Goal: Task Accomplishment & Management: Complete application form

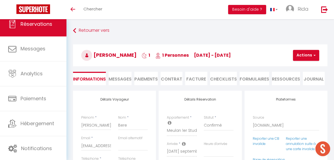
select select "43774"
select select
select select "14"
select select "2"
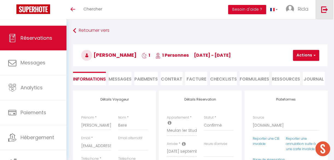
click at [322, 6] on img at bounding box center [324, 9] width 7 height 7
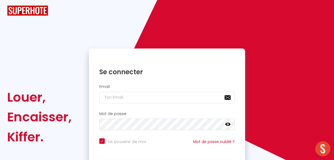
checkbox input "true"
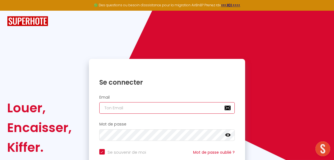
type input "[EMAIL_ADDRESS][DOMAIN_NAME]"
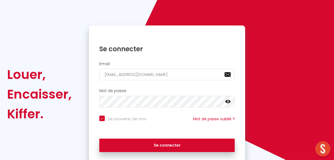
scroll to position [53, 0]
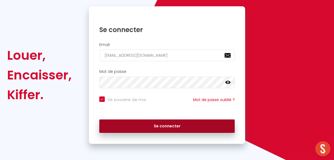
click at [166, 128] on button "Se connecter" at bounding box center [167, 126] width 136 height 14
checkbox input "true"
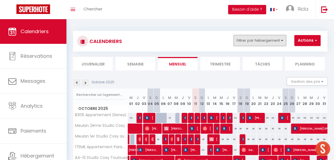
click at [259, 43] on button "Filtrer par hébergement" at bounding box center [260, 40] width 53 height 11
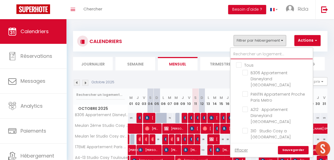
click at [257, 56] on input "text" at bounding box center [272, 54] width 82 height 10
type input "3"
checkbox input "false"
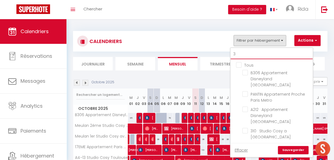
checkbox input "false"
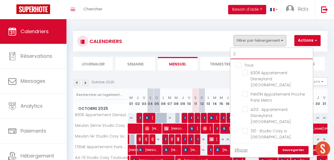
checkbox input "false"
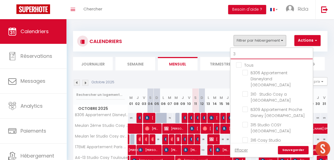
type input "31"
checkbox input "false"
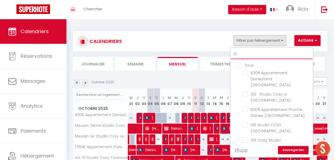
checkbox input "false"
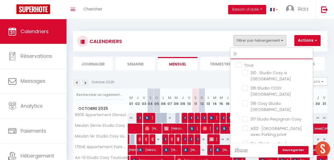
type input "317"
checkbox input "false"
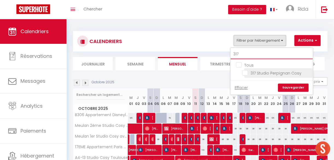
type input "317"
click at [247, 71] on input "317 Studio Perpignan Cosy" at bounding box center [277, 72] width 68 height 5
checkbox input "true"
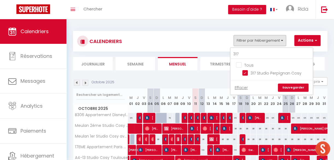
click at [296, 85] on link "Sauvegarder" at bounding box center [293, 87] width 31 height 8
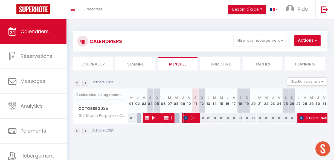
click at [191, 119] on span "[PERSON_NAME]" at bounding box center [191, 118] width 15 height 10
select select "OK"
select select "KO"
select select "0"
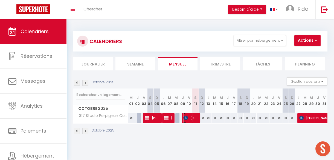
select select "1"
select select
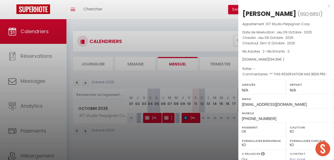
click at [191, 119] on div at bounding box center [167, 80] width 334 height 160
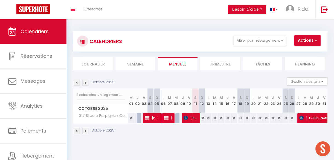
click at [202, 118] on div "35" at bounding box center [202, 118] width 7 height 10
type input "35"
type input "Dim 12 Octobre 2025"
type input "Lun 13 Octobre 2025"
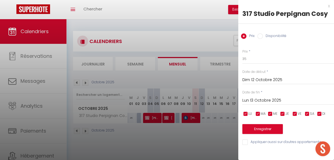
click at [191, 119] on div at bounding box center [167, 80] width 334 height 160
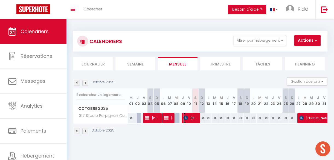
click at [191, 119] on span "[PERSON_NAME]" at bounding box center [191, 118] width 15 height 10
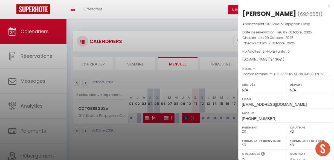
click at [209, 148] on div at bounding box center [167, 80] width 334 height 160
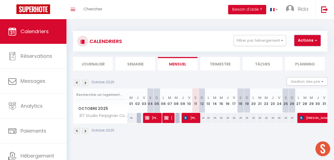
click at [306, 41] on button "Actions" at bounding box center [308, 40] width 26 height 11
click at [189, 120] on span "[PERSON_NAME]" at bounding box center [191, 118] width 15 height 10
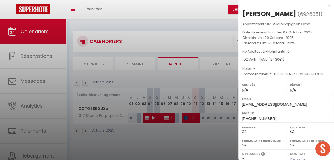
click at [212, 133] on div at bounding box center [167, 80] width 334 height 160
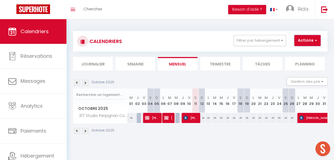
click at [296, 41] on button "Actions" at bounding box center [308, 40] width 26 height 11
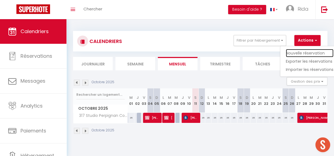
click at [293, 53] on link "Nouvelle réservation" at bounding box center [310, 53] width 48 height 8
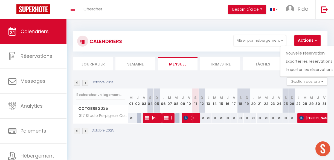
select select
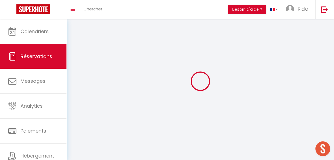
select select
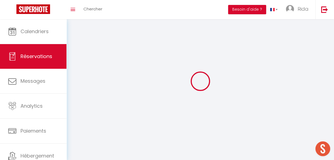
select select
checkbox input "false"
select select
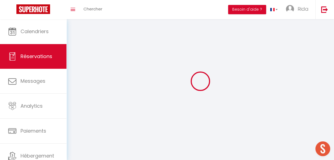
select select
checkbox input "false"
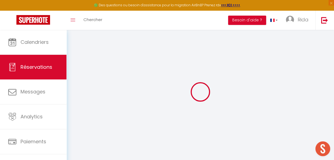
select select
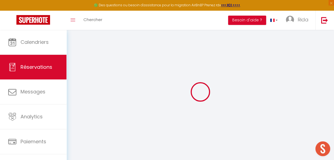
select select
checkbox input "false"
select select
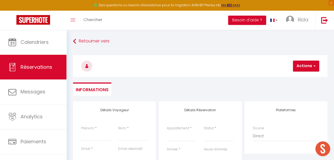
select select
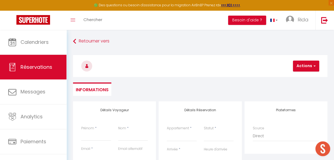
checkbox input "false"
select select
click at [172, 140] on select "B306 Appartement Disneyland [PERSON_NAME] Appartement Proche Paris Metro A212 ·…" at bounding box center [182, 136] width 30 height 10
select select "18597"
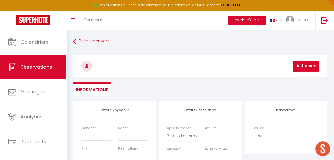
click at [167, 131] on select "B306 Appartement Disneyland [PERSON_NAME] Appartement Proche Paris Metro A212 ·…" at bounding box center [182, 136] width 30 height 10
select select
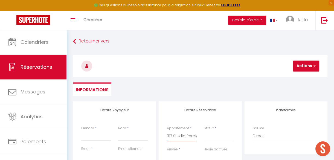
select select
checkbox input "false"
click at [88, 139] on input "Prénom" at bounding box center [96, 136] width 30 height 10
select select
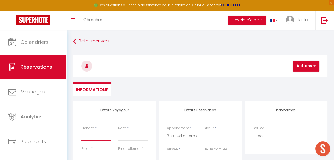
select select
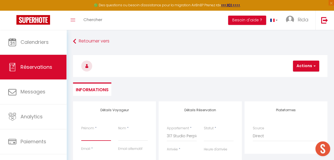
checkbox input "false"
type input "A"
select select
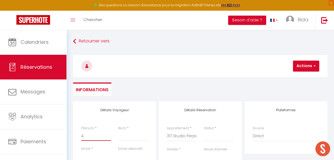
select select
checkbox input "false"
type input "AN"
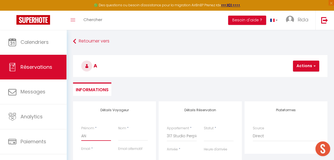
select select
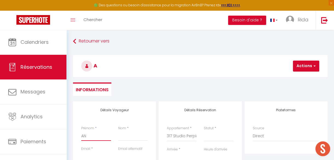
select select
checkbox input "false"
type input "ANT"
select select
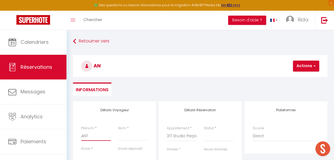
select select
checkbox input "false"
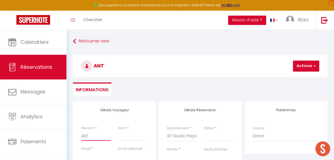
type input "ANTO"
select select
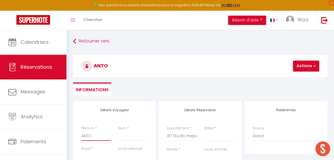
select select
checkbox input "false"
type input "[PERSON_NAME]"
select select
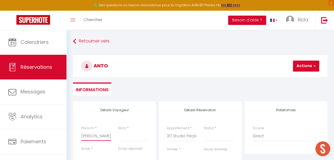
select select
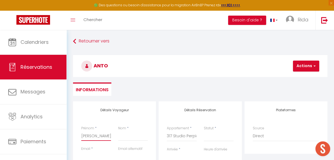
checkbox input "false"
type input "[PERSON_NAME]"
select select
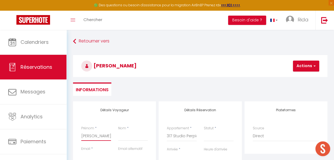
select select
checkbox input "false"
type input "[PERSON_NAME]"
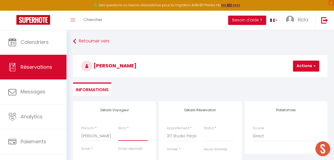
click at [132, 137] on input "Nom" at bounding box center [133, 136] width 30 height 10
type input "G"
select select
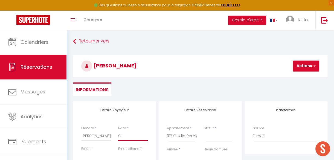
select select
checkbox input "false"
type input "GI"
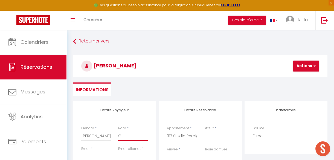
select select
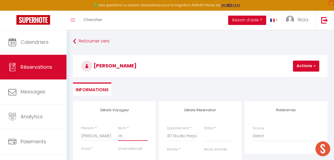
select select
checkbox input "false"
type input "GIR"
select select
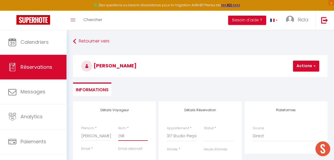
select select
checkbox input "false"
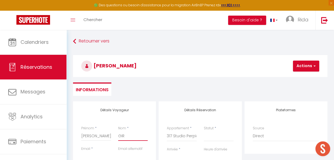
type input "GIRA"
select select
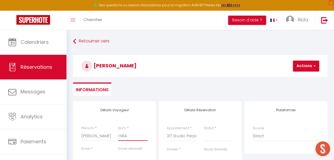
select select
checkbox input "false"
type input "GIRAU"
select select
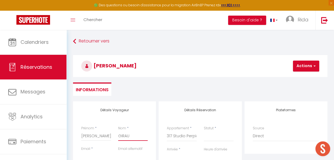
select select
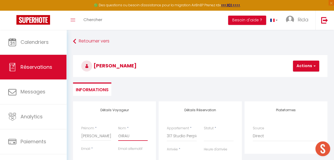
checkbox input "false"
type input "GIRAUX"
select select
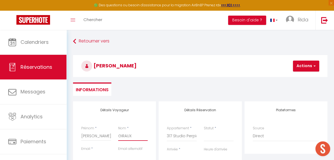
select select
checkbox input "false"
type input "GIRAUX"
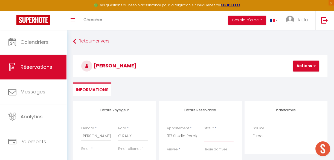
click at [214, 134] on select "Confirmé Non Confirmé [PERSON_NAME] par le voyageur No Show Request" at bounding box center [219, 136] width 30 height 10
select select "1"
click at [204, 131] on select "Confirmé Non Confirmé [PERSON_NAME] par le voyageur No Show Request" at bounding box center [219, 136] width 30 height 10
select select
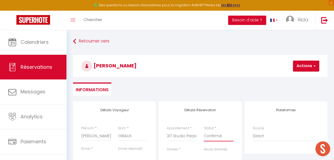
select select
checkbox input "false"
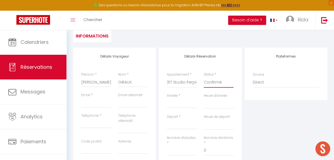
scroll to position [70, 0]
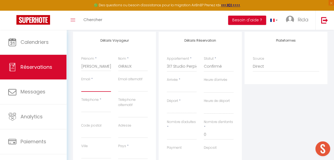
click at [96, 85] on input "Email client" at bounding box center [96, 87] width 30 height 10
type input "[EMAIL_ADDRESS][DOMAIN_NAME]"
select select "MA"
click at [92, 110] on input "Téléphone" at bounding box center [96, 107] width 30 height 10
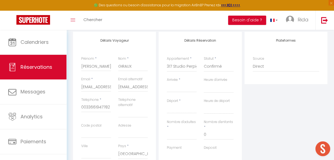
click at [187, 85] on input "Arrivée" at bounding box center [182, 87] width 30 height 7
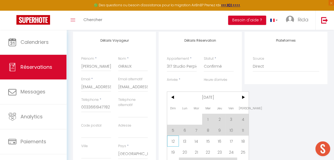
click at [174, 142] on span "12" at bounding box center [173, 141] width 12 height 11
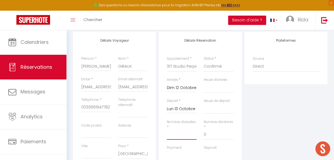
click at [174, 131] on input "Nombre d'adultes" at bounding box center [182, 135] width 30 height 10
click at [285, 100] on div "Plateformes Source Direct [DOMAIN_NAME] [DOMAIN_NAME] Chalet montagne Expedia G…" at bounding box center [286, 132] width 86 height 201
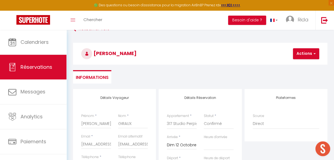
scroll to position [0, 0]
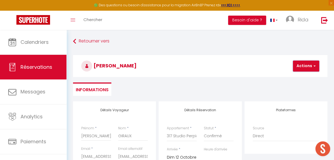
click at [306, 65] on button "Actions" at bounding box center [306, 66] width 26 height 11
click at [302, 78] on link "Enregistrer" at bounding box center [310, 77] width 43 height 7
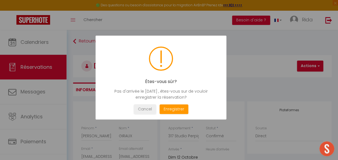
click at [273, 78] on div at bounding box center [169, 80] width 338 height 160
click at [168, 109] on button "Enregistrer" at bounding box center [173, 109] width 29 height 10
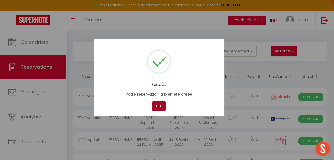
click at [162, 104] on button "OK" at bounding box center [159, 106] width 14 height 10
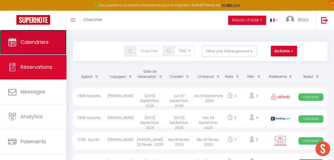
click at [50, 41] on link "Calendriers" at bounding box center [33, 42] width 67 height 25
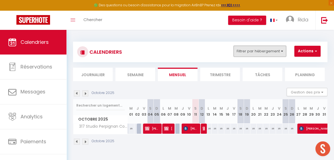
click at [248, 50] on button "Filtrer par hébergement" at bounding box center [260, 51] width 53 height 11
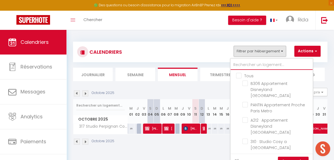
click at [246, 62] on input "text" at bounding box center [272, 65] width 82 height 10
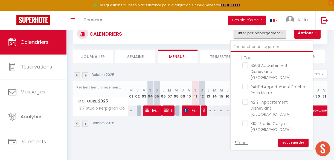
scroll to position [18, 0]
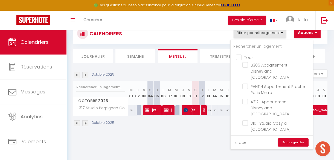
click at [243, 143] on link "Effacer" at bounding box center [241, 142] width 13 height 6
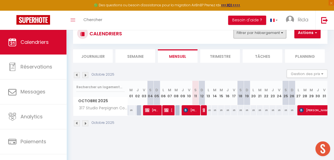
click at [265, 32] on button "Filtrer par hébergement" at bounding box center [260, 32] width 53 height 11
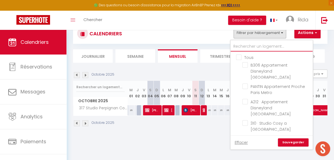
click at [259, 44] on input "text" at bounding box center [272, 47] width 82 height 10
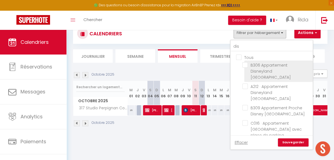
click at [246, 65] on input "B306 Appartement Disneyland [GEOGRAPHIC_DATA]" at bounding box center [277, 64] width 68 height 5
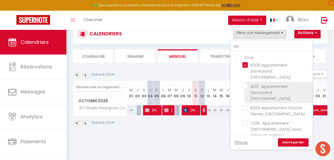
click at [246, 83] on input "A212 · Appartement Disneyland [GEOGRAPHIC_DATA]" at bounding box center [277, 85] width 68 height 5
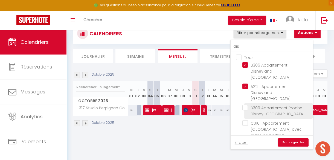
click at [246, 105] on input "B309 Appartement Proche Disney [GEOGRAPHIC_DATA]" at bounding box center [277, 107] width 68 height 5
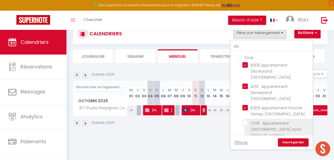
click at [244, 120] on input "C016 · Appartement [GEOGRAPHIC_DATA] avec place de parking" at bounding box center [277, 122] width 68 height 5
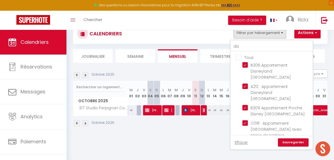
click at [245, 142] on input "B206 · Appartement proche [GEOGRAPHIC_DATA]" at bounding box center [277, 144] width 68 height 5
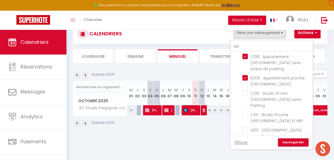
scroll to position [70, 0]
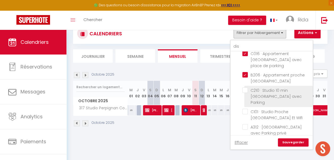
click at [246, 87] on input "C210 · Studio 10 min [GEOGRAPHIC_DATA] avec Parking" at bounding box center [277, 89] width 68 height 5
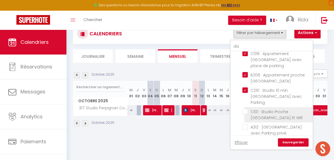
click at [246, 109] on input "C101 · Studio Proche [GEOGRAPHIC_DATA] Et Wifi" at bounding box center [277, 111] width 68 height 5
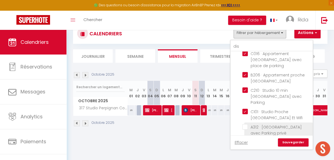
click at [245, 124] on input "A312 · [GEOGRAPHIC_DATA] avec Parking privé" at bounding box center [277, 126] width 68 height 5
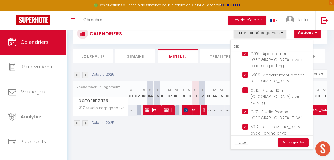
click at [245, 139] on input "B201 · Appartement Disneyland [GEOGRAPHIC_DATA]" at bounding box center [277, 141] width 68 height 5
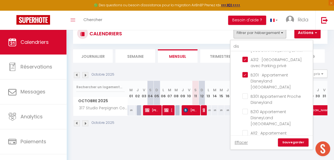
scroll to position [141, 0]
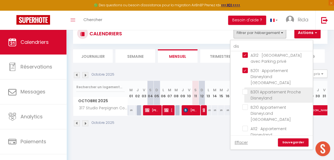
click at [247, 89] on input "B301 Appartement Proche Disneyland" at bounding box center [277, 91] width 68 height 5
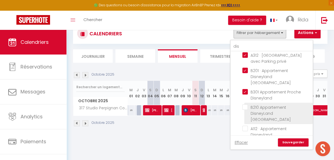
click at [246, 104] on input "B210 Appartement DisneyLand [GEOGRAPHIC_DATA]" at bounding box center [277, 106] width 68 height 5
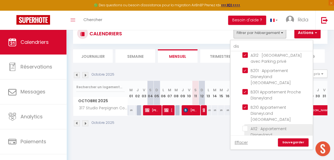
click at [246, 126] on input "A112 · Appartement Disneyland [GEOGRAPHIC_DATA]" at bounding box center [277, 128] width 68 height 5
click at [245, 147] on input "C301 · Appartement Disneyland [GEOGRAPHIC_DATA]" at bounding box center [277, 149] width 68 height 5
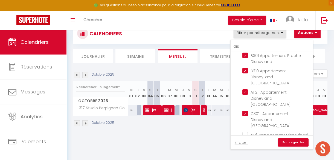
scroll to position [182, 0]
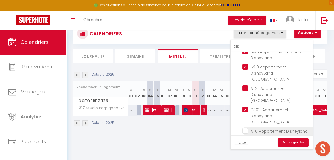
click at [245, 128] on input "A116 Appartement Disneyland [GEOGRAPHIC_DATA]" at bounding box center [277, 130] width 68 height 5
click at [245, 143] on input "B010 · B010 Appartement [GEOGRAPHIC_DATA] parking et wifi" at bounding box center [277, 145] width 68 height 5
click at [298, 145] on link "Sauvegarder" at bounding box center [293, 142] width 31 height 8
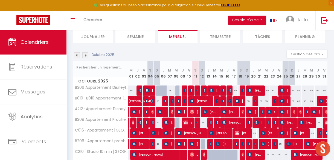
scroll to position [38, 0]
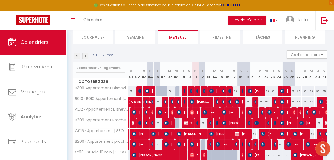
click at [86, 54] on img at bounding box center [85, 56] width 6 height 6
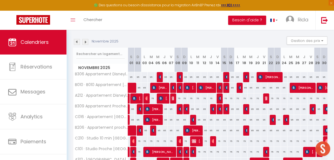
scroll to position [52, 0]
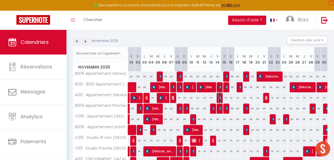
click at [219, 98] on img at bounding box center [221, 98] width 4 height 4
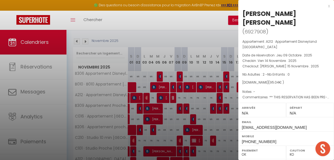
click at [179, 97] on div at bounding box center [167, 80] width 334 height 160
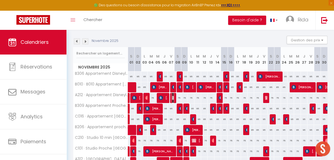
click at [172, 97] on img at bounding box center [174, 98] width 4 height 4
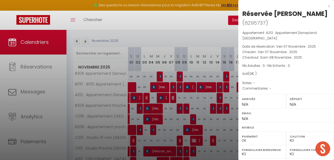
click at [178, 96] on div at bounding box center [167, 80] width 334 height 160
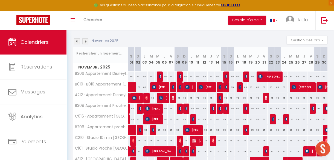
click at [178, 99] on div "75" at bounding box center [178, 98] width 7 height 10
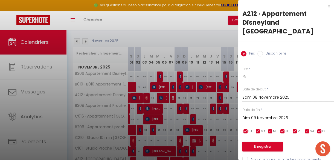
click at [180, 33] on div at bounding box center [167, 80] width 334 height 160
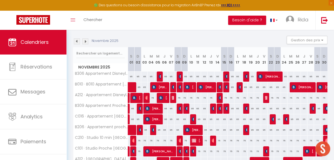
scroll to position [0, 0]
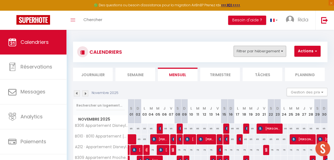
drag, startPoint x: 271, startPoint y: 45, endPoint x: 270, endPoint y: 51, distance: 5.9
click at [270, 51] on div "CALENDRIERS Filtrer par hébergement dis Tous B306 Appartement Disneyland Paris …" at bounding box center [200, 52] width 255 height 21
click at [270, 51] on button "Filtrer par hébergement" at bounding box center [260, 51] width 53 height 11
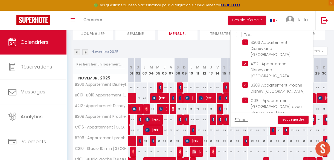
scroll to position [53, 0]
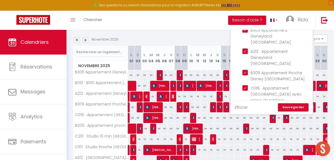
click at [241, 106] on link "Effacer" at bounding box center [241, 107] width 13 height 6
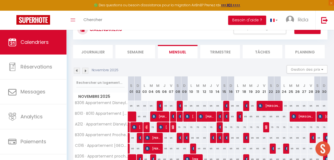
scroll to position [16, 0]
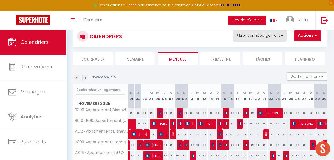
click at [267, 39] on button "Filtrer par hébergement" at bounding box center [260, 35] width 53 height 11
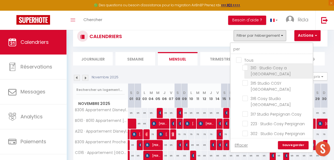
click at [246, 65] on input "310 · Studio Cosy a [GEOGRAPHIC_DATA]" at bounding box center [277, 67] width 68 height 5
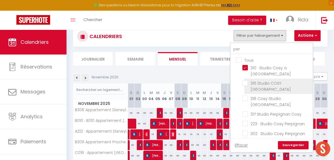
click at [245, 80] on input "315 Studio COSY [GEOGRAPHIC_DATA]" at bounding box center [277, 82] width 68 height 5
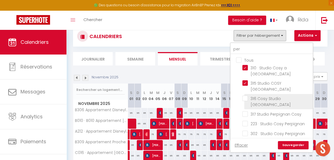
click at [245, 96] on input "316 Cosy Studio [GEOGRAPHIC_DATA]" at bounding box center [277, 98] width 68 height 5
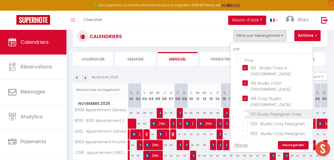
click at [245, 111] on input "317 Studio Perpignan Cosy" at bounding box center [277, 113] width 68 height 5
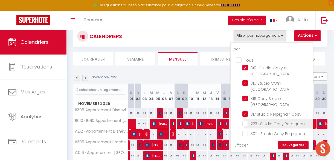
click at [245, 120] on input "223 · Studio Cosy Perpignan" at bounding box center [277, 122] width 68 height 5
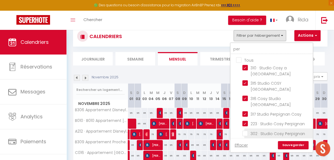
click at [246, 130] on input "302 · Studio Cosy Perpignan" at bounding box center [277, 132] width 68 height 5
click at [245, 140] on input "314 · 314 Cosy Studio [GEOGRAPHIC_DATA]" at bounding box center [277, 142] width 68 height 5
click at [292, 141] on link "Sauvegarder" at bounding box center [293, 145] width 31 height 8
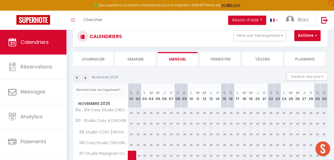
click at [77, 77] on img at bounding box center [77, 78] width 6 height 6
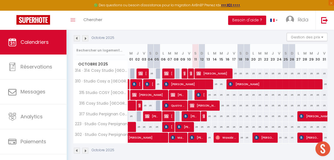
scroll to position [56, 0]
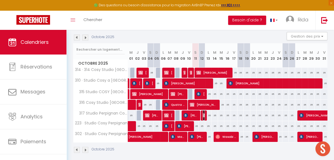
click at [203, 114] on img at bounding box center [205, 115] width 4 height 4
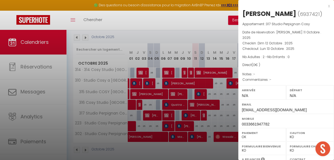
click at [197, 93] on div at bounding box center [167, 80] width 334 height 160
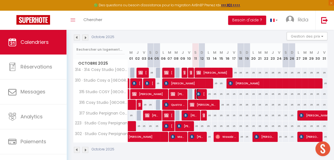
click at [197, 93] on img at bounding box center [199, 94] width 4 height 4
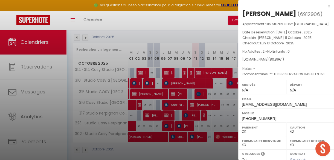
click at [197, 93] on div at bounding box center [167, 80] width 334 height 160
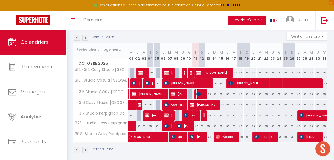
click at [197, 96] on img at bounding box center [199, 94] width 4 height 4
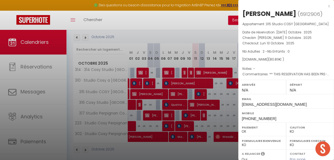
drag, startPoint x: 195, startPoint y: 96, endPoint x: 216, endPoint y: 146, distance: 54.8
click at [216, 146] on div at bounding box center [167, 80] width 334 height 160
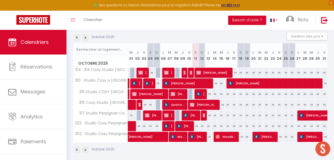
click at [216, 146] on body "🟢 Des questions ou besoin d'assistance pour la migration AirBnB? Prenez rdv >>>…" at bounding box center [167, 69] width 334 height 191
click at [194, 126] on div "35" at bounding box center [195, 126] width 7 height 10
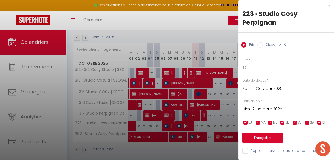
click at [258, 44] on input "Disponibilité" at bounding box center [260, 44] width 5 height 5
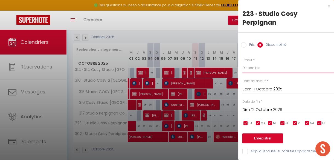
click at [252, 70] on select "Disponible Indisponible" at bounding box center [289, 68] width 92 height 10
click at [243, 63] on select "Disponible Indisponible" at bounding box center [289, 68] width 92 height 10
click at [250, 110] on input "Dim 12 Octobre 2025" at bounding box center [289, 109] width 92 height 7
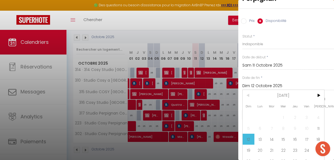
scroll to position [32, 0]
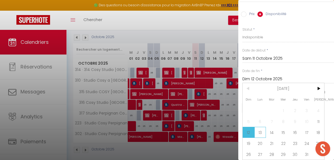
click at [259, 131] on span "13" at bounding box center [261, 132] width 12 height 11
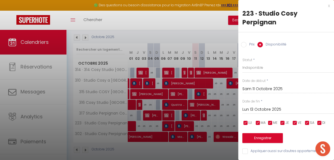
scroll to position [4, 0]
click at [261, 133] on button "Enregistrer" at bounding box center [263, 138] width 41 height 10
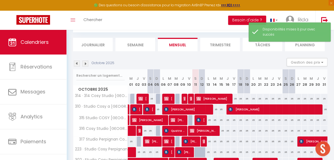
scroll to position [56, 0]
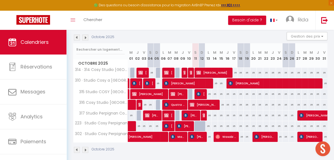
click at [259, 50] on abbr "M" at bounding box center [259, 52] width 3 height 5
click at [205, 124] on div "35" at bounding box center [208, 126] width 7 height 10
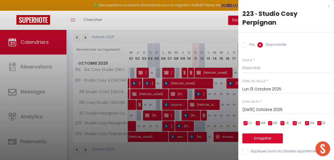
click at [200, 124] on div at bounding box center [167, 80] width 334 height 160
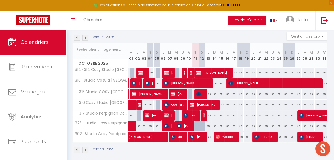
click at [195, 124] on div at bounding box center [198, 126] width 7 height 10
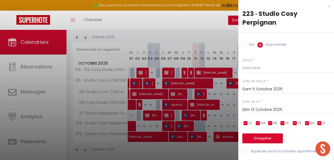
click at [253, 108] on input "Dim 12 Octobre 2025" at bounding box center [289, 109] width 92 height 7
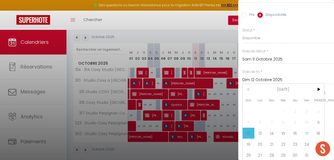
scroll to position [34, 0]
click at [259, 129] on span "13" at bounding box center [261, 132] width 12 height 11
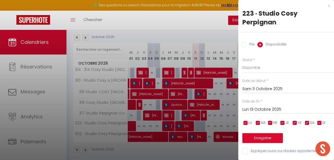
scroll to position [4, 0]
click at [260, 42] on input "Disponibilité" at bounding box center [260, 44] width 5 height 5
click at [252, 63] on select "Disponible Indisponible" at bounding box center [289, 67] width 92 height 10
click at [243, 62] on select "Disponible Indisponible" at bounding box center [289, 67] width 92 height 10
click at [255, 133] on button "Enregistrer" at bounding box center [263, 138] width 41 height 10
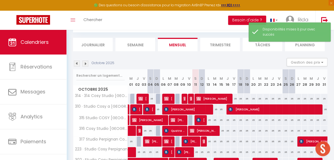
scroll to position [56, 0]
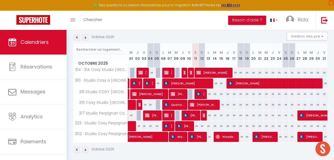
drag, startPoint x: 255, startPoint y: 133, endPoint x: 240, endPoint y: 153, distance: 25.1
click at [240, 153] on div "Octobre 2025" at bounding box center [200, 150] width 255 height 16
click at [209, 70] on span "[PERSON_NAME]" at bounding box center [214, 72] width 34 height 10
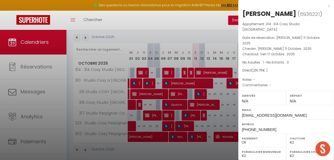
click at [201, 91] on div at bounding box center [167, 80] width 334 height 160
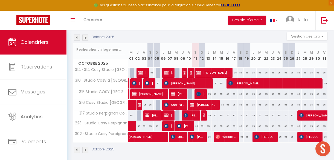
click at [194, 151] on div "Octobre 2025" at bounding box center [200, 150] width 255 height 16
click at [191, 136] on img at bounding box center [192, 136] width 4 height 4
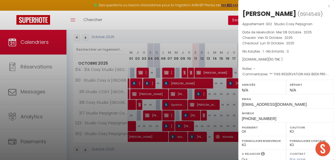
click at [190, 145] on div at bounding box center [167, 80] width 334 height 160
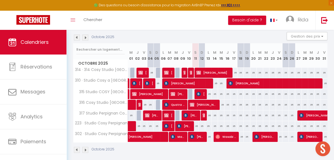
scroll to position [0, 0]
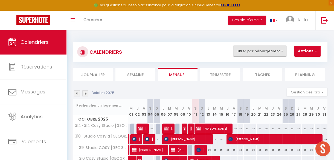
click at [260, 51] on button "Filtrer par hébergement" at bounding box center [260, 51] width 53 height 11
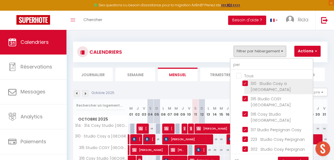
click at [245, 81] on input "310 · Studio Cosy a [GEOGRAPHIC_DATA]" at bounding box center [277, 82] width 68 height 5
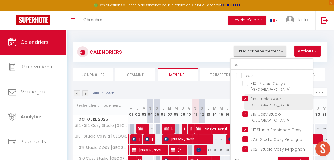
click at [246, 96] on input "315 Studio COSY [GEOGRAPHIC_DATA]" at bounding box center [277, 98] width 68 height 5
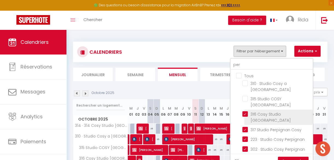
click at [246, 111] on input "316 Cosy Studio [GEOGRAPHIC_DATA]" at bounding box center [277, 113] width 68 height 5
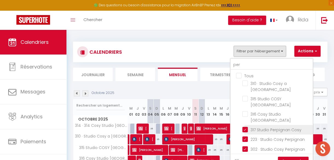
click at [245, 126] on input "317 Studio Perpignan Cosy" at bounding box center [277, 128] width 68 height 5
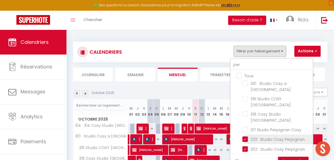
click at [245, 136] on input "223 · Studio Cosy Perpignan" at bounding box center [277, 138] width 68 height 5
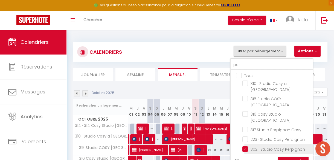
click at [245, 146] on input "302 · Studio Cosy Perpignan" at bounding box center [277, 148] width 68 height 5
click at [246, 156] on input "314 · 314 Cosy Studio [GEOGRAPHIC_DATA]" at bounding box center [277, 158] width 68 height 5
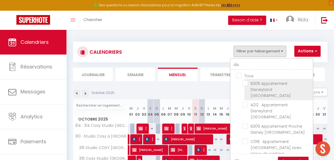
click at [246, 84] on input "B306 Appartement Disneyland [GEOGRAPHIC_DATA]" at bounding box center [277, 82] width 68 height 5
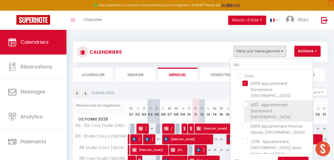
click at [246, 100] on li "A212 · Appartement Disneyland [GEOGRAPHIC_DATA]" at bounding box center [278, 110] width 68 height 21
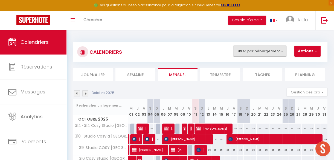
click at [258, 51] on button "Filtrer par hébergement" at bounding box center [260, 51] width 53 height 11
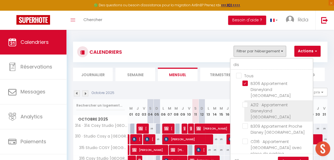
click at [244, 102] on input "A212 · Appartement Disneyland [GEOGRAPHIC_DATA]" at bounding box center [277, 104] width 68 height 5
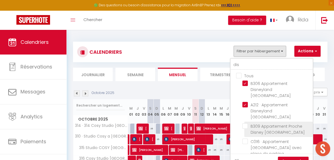
click at [244, 123] on input "B309 Appartement Proche Disney [GEOGRAPHIC_DATA]" at bounding box center [277, 125] width 68 height 5
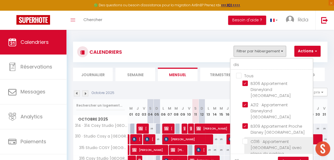
click at [246, 139] on input "C016 · Appartement [GEOGRAPHIC_DATA] avec place de parking" at bounding box center [277, 141] width 68 height 5
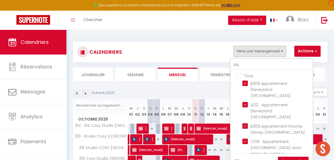
click at [246, 160] on input "B206 · Appartement proche [GEOGRAPHIC_DATA]" at bounding box center [277, 162] width 68 height 5
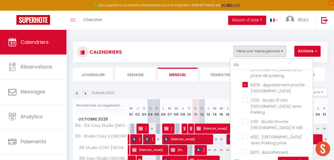
scroll to position [79, 0]
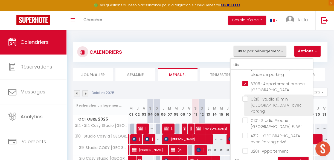
click at [246, 96] on input "C210 · Studio 10 min [GEOGRAPHIC_DATA] avec Parking" at bounding box center [277, 98] width 68 height 5
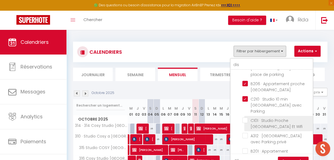
click at [246, 117] on input "C101 · Studio Proche [GEOGRAPHIC_DATA] Et Wifi" at bounding box center [277, 119] width 68 height 5
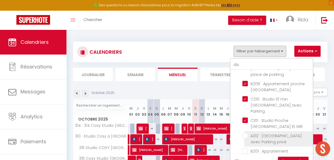
click at [246, 133] on input "A312 · [GEOGRAPHIC_DATA] avec Parking privé" at bounding box center [277, 135] width 68 height 5
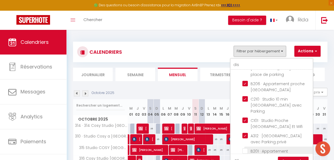
click at [245, 148] on input "B201 · Appartement Disneyland [GEOGRAPHIC_DATA]" at bounding box center [277, 150] width 68 height 5
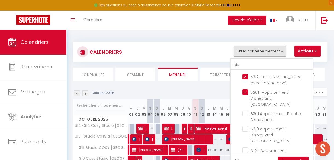
scroll to position [146, 0]
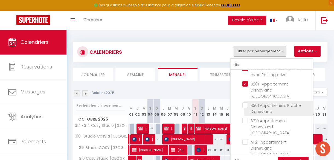
click at [246, 102] on input "B301 Appartement Proche Disneyland" at bounding box center [277, 104] width 68 height 5
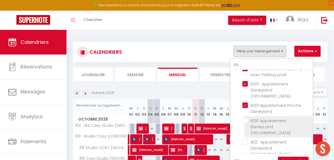
click at [246, 118] on input "B210 Appartement DisneyLand [GEOGRAPHIC_DATA]" at bounding box center [277, 120] width 68 height 5
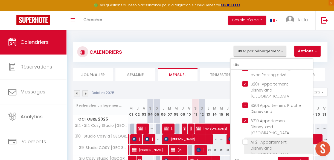
click at [245, 139] on input "A112 · Appartement Disneyland [GEOGRAPHIC_DATA]" at bounding box center [277, 141] width 68 height 5
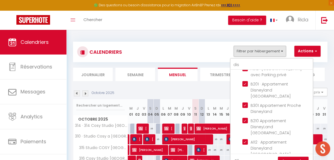
click at [246, 160] on input "C301 · Appartement Disneyland [GEOGRAPHIC_DATA]" at bounding box center [277, 162] width 68 height 5
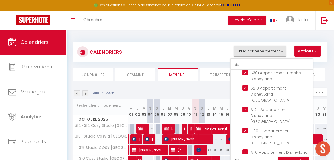
scroll to position [182, 0]
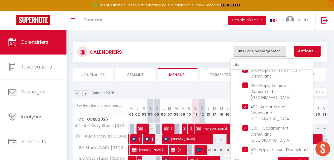
click at [290, 157] on link "Sauvegarder" at bounding box center [293, 161] width 31 height 8
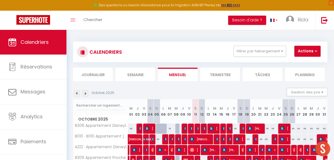
click at [85, 93] on img at bounding box center [85, 93] width 6 height 6
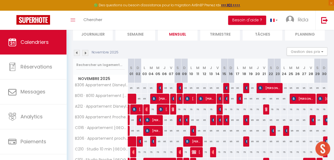
scroll to position [0, 0]
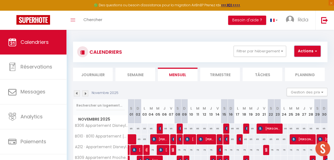
click at [304, 49] on button "Actions" at bounding box center [308, 51] width 26 height 11
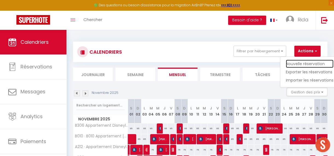
click at [300, 65] on link "Nouvelle réservation" at bounding box center [310, 64] width 48 height 8
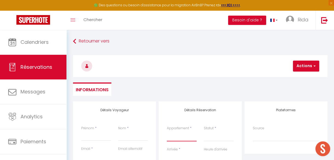
click at [182, 134] on select "B306 Appartement Disneyland [PERSON_NAME] Appartement Proche Paris Metro A212 ·…" at bounding box center [182, 136] width 30 height 10
click at [167, 131] on select "B306 Appartement Disneyland [PERSON_NAME] Appartement Proche Paris Metro A212 ·…" at bounding box center [182, 136] width 30 height 10
click at [98, 139] on input "Prénom" at bounding box center [96, 136] width 30 height 10
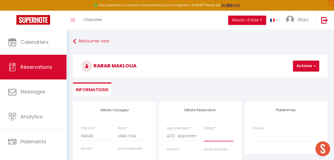
click at [218, 137] on select "Confirmé Non Confirmé [PERSON_NAME] par le voyageur No Show Request" at bounding box center [219, 136] width 30 height 10
click at [204, 131] on select "Confirmé Non Confirmé [PERSON_NAME] par le voyageur No Show Request" at bounding box center [219, 136] width 30 height 10
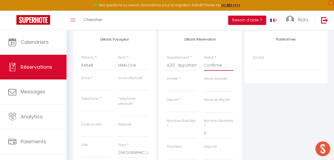
scroll to position [76, 0]
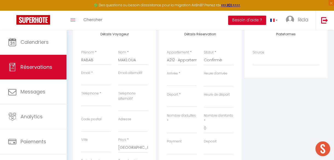
click at [186, 84] on input "Arrivée" at bounding box center [182, 81] width 30 height 7
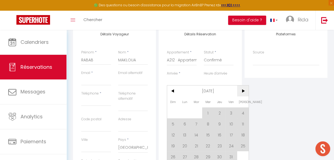
click at [245, 88] on span ">" at bounding box center [243, 90] width 12 height 11
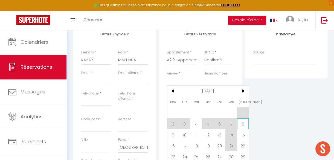
click at [241, 125] on span "8" at bounding box center [243, 123] width 12 height 11
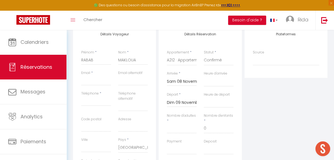
click at [182, 103] on input "Dim 09 Novembre 2025" at bounding box center [182, 102] width 30 height 7
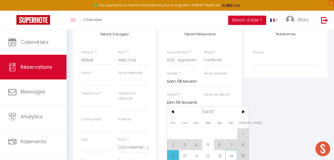
click at [232, 152] on span "14" at bounding box center [232, 155] width 12 height 11
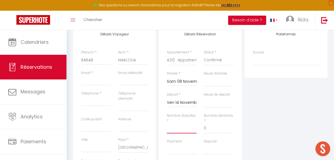
click at [181, 129] on input "Nombre d'adultes" at bounding box center [182, 128] width 30 height 10
click at [214, 131] on input "0" at bounding box center [219, 128] width 30 height 10
click at [94, 80] on input "Email client" at bounding box center [96, 81] width 30 height 10
click at [99, 102] on input "Téléphone" at bounding box center [96, 101] width 30 height 10
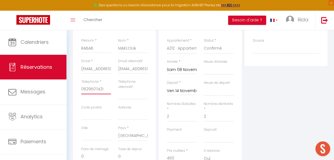
scroll to position [88, 0]
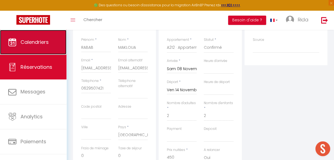
click at [34, 43] on span "Calendriers" at bounding box center [35, 42] width 28 height 7
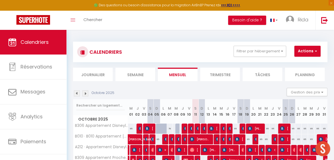
click at [83, 93] on img at bounding box center [85, 93] width 6 height 6
